Goal: Find specific page/section: Find specific page/section

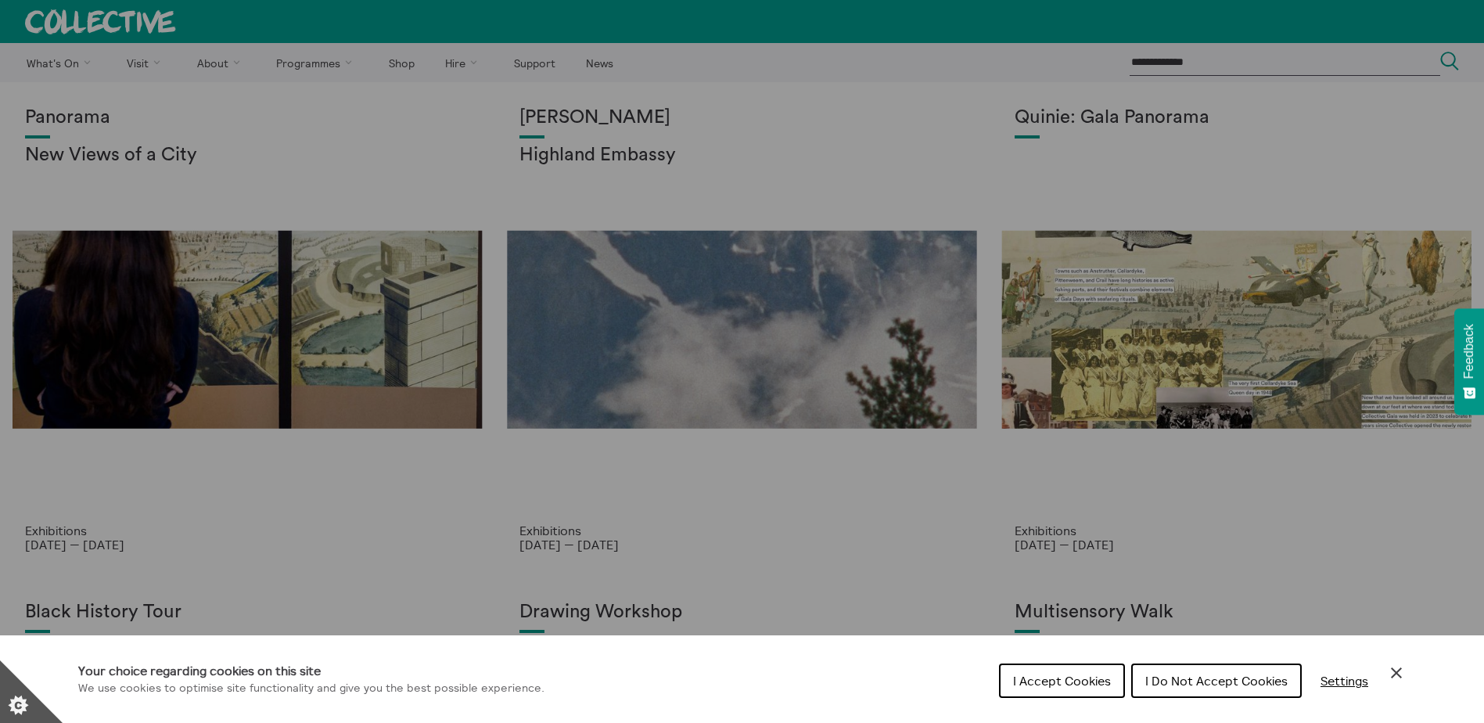
click at [1049, 686] on span "I Accept Cookies" at bounding box center [1062, 681] width 98 height 16
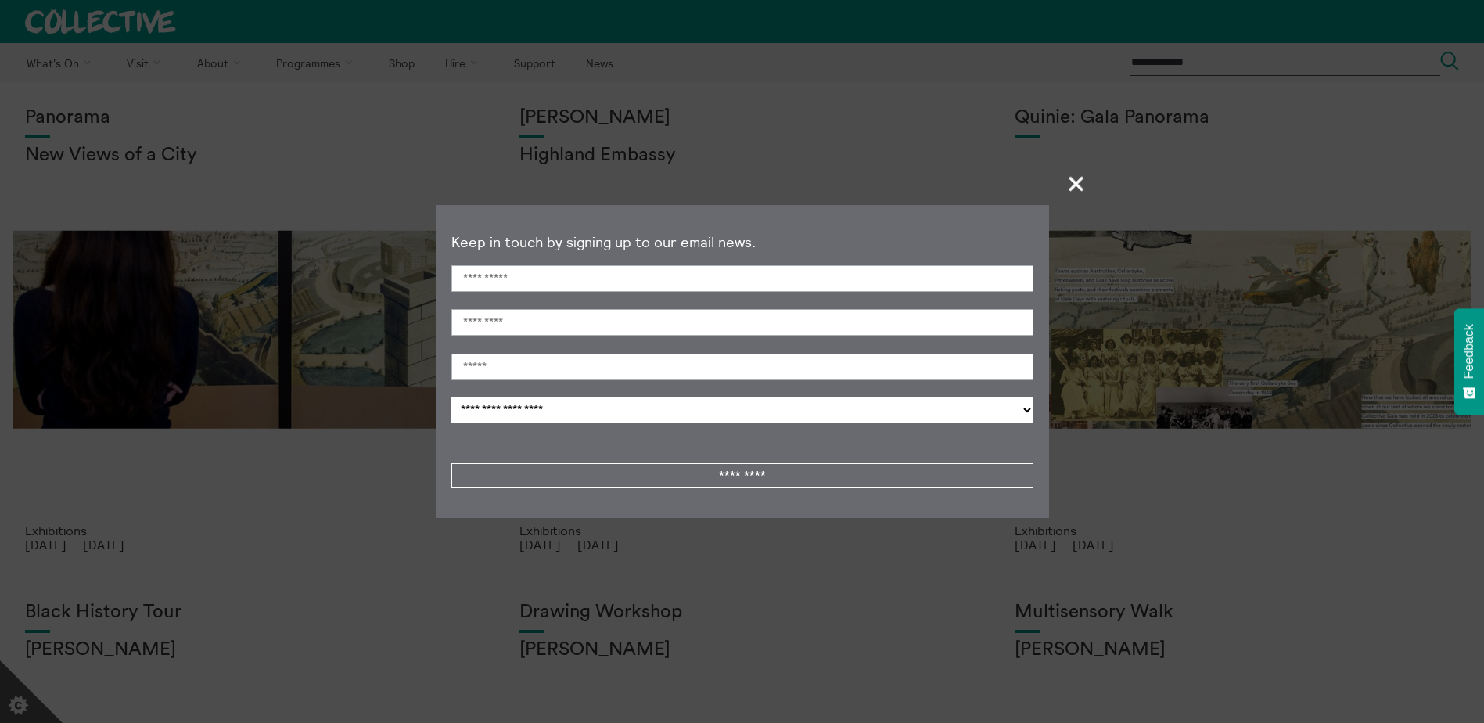
click at [1075, 182] on span "+" at bounding box center [1077, 183] width 46 height 46
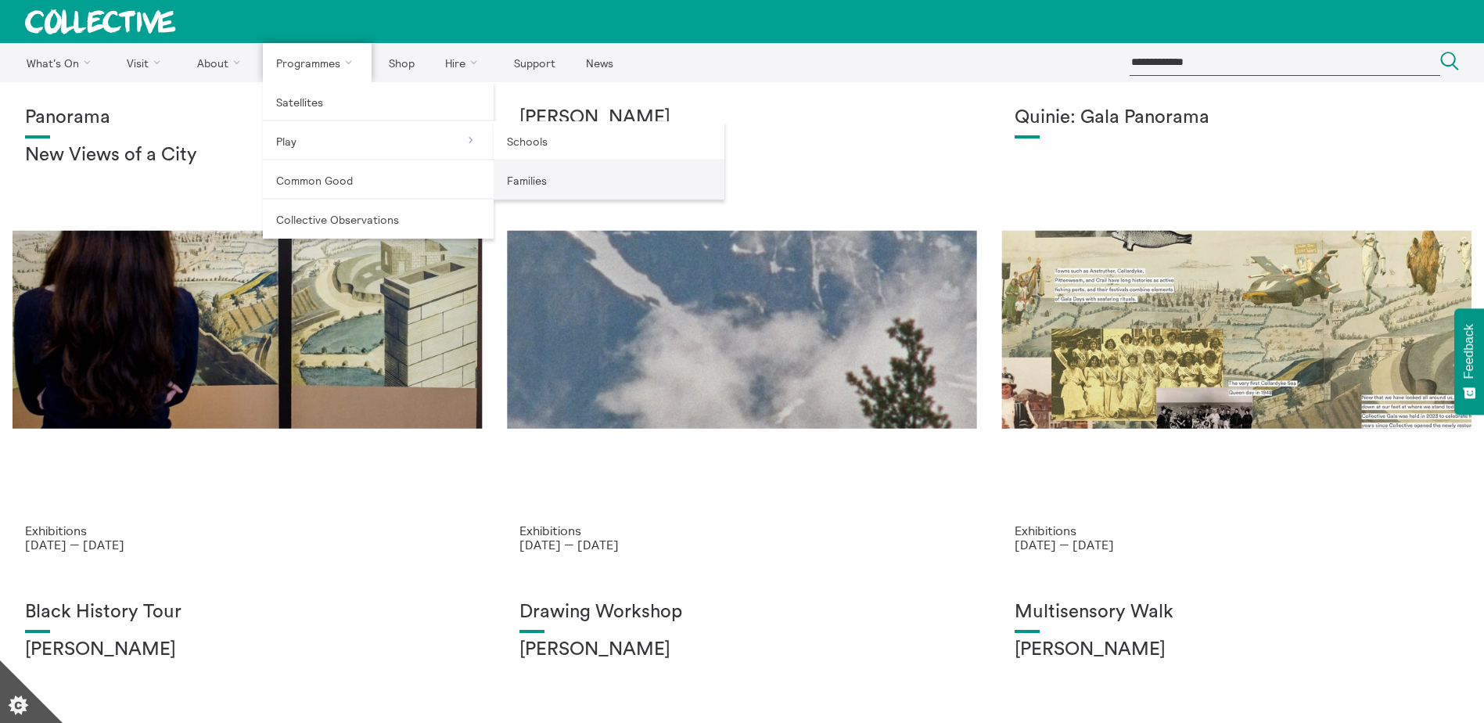
click at [523, 186] on link "Families" at bounding box center [609, 179] width 231 height 39
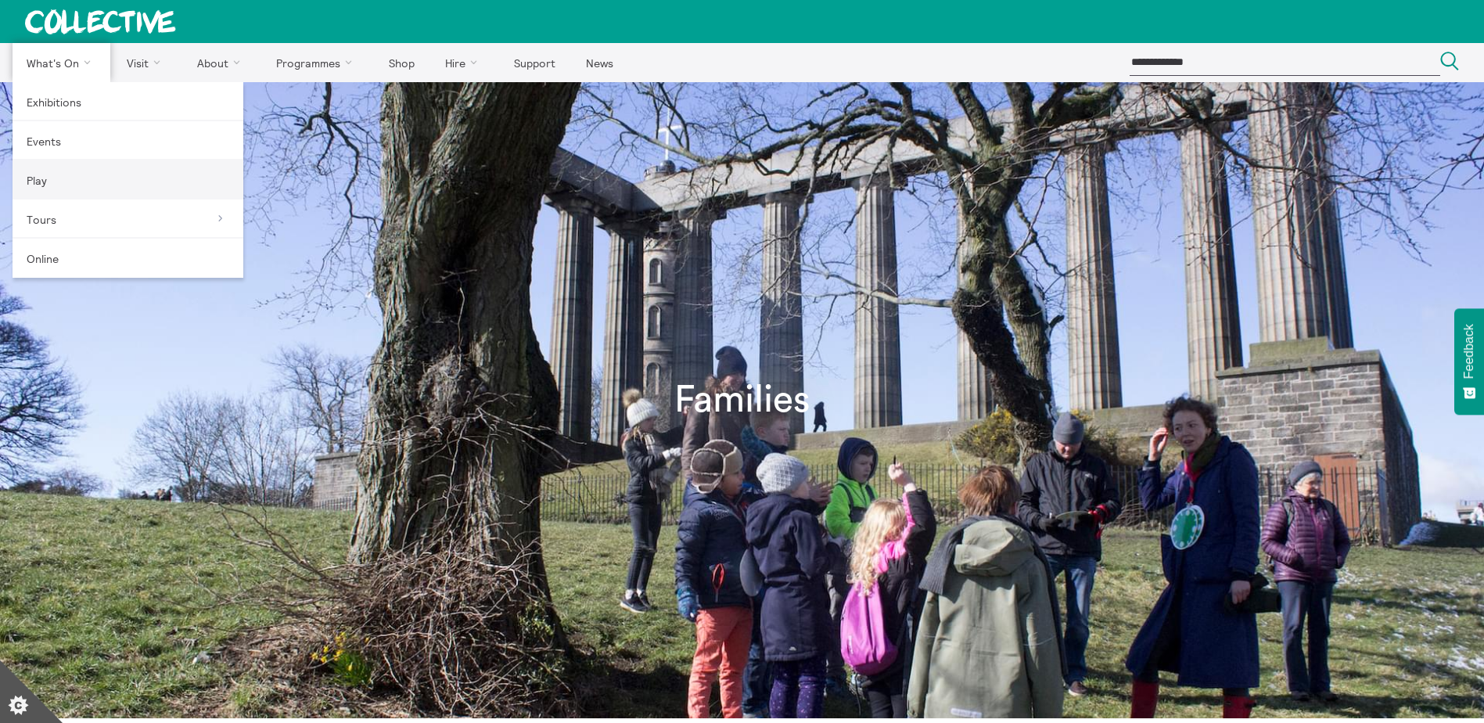
click at [38, 177] on link "Play" at bounding box center [128, 179] width 231 height 39
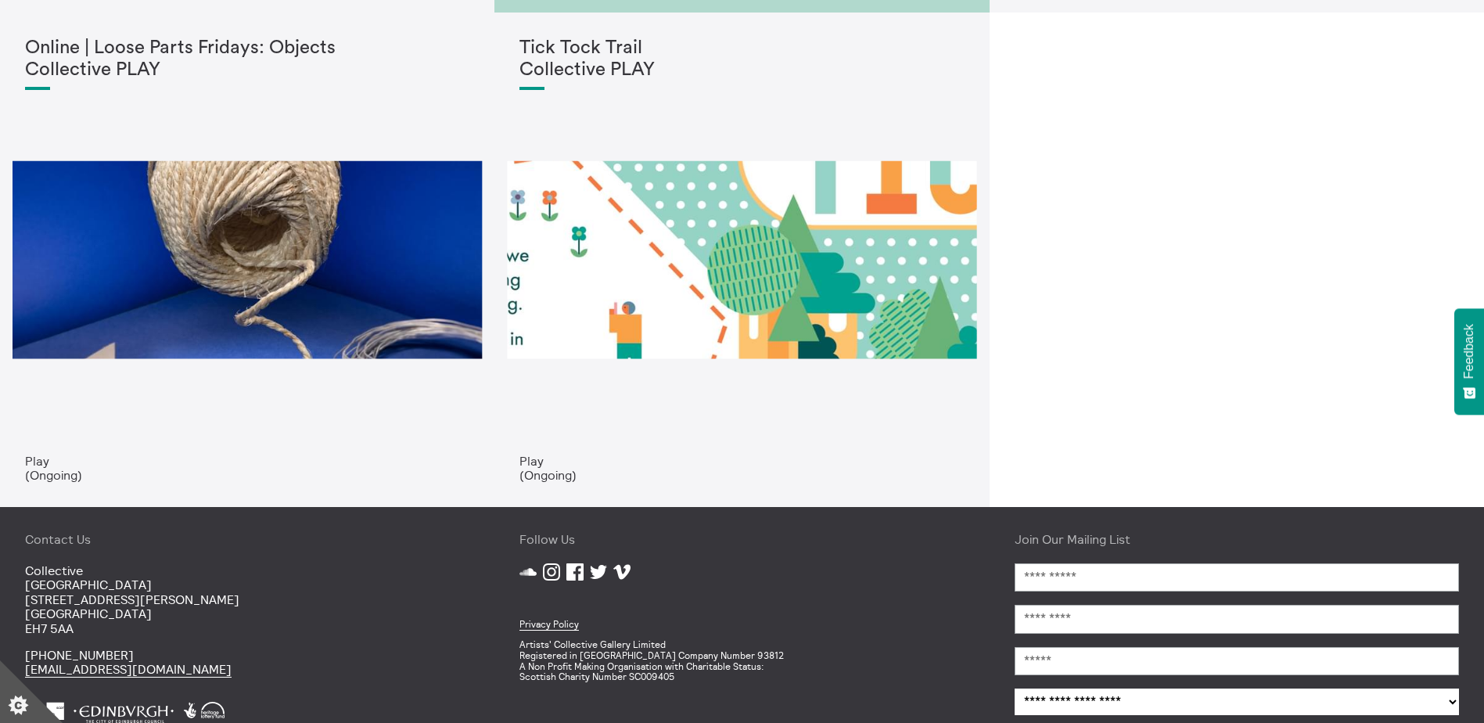
scroll to position [1554, 0]
